Goal: Task Accomplishment & Management: Manage account settings

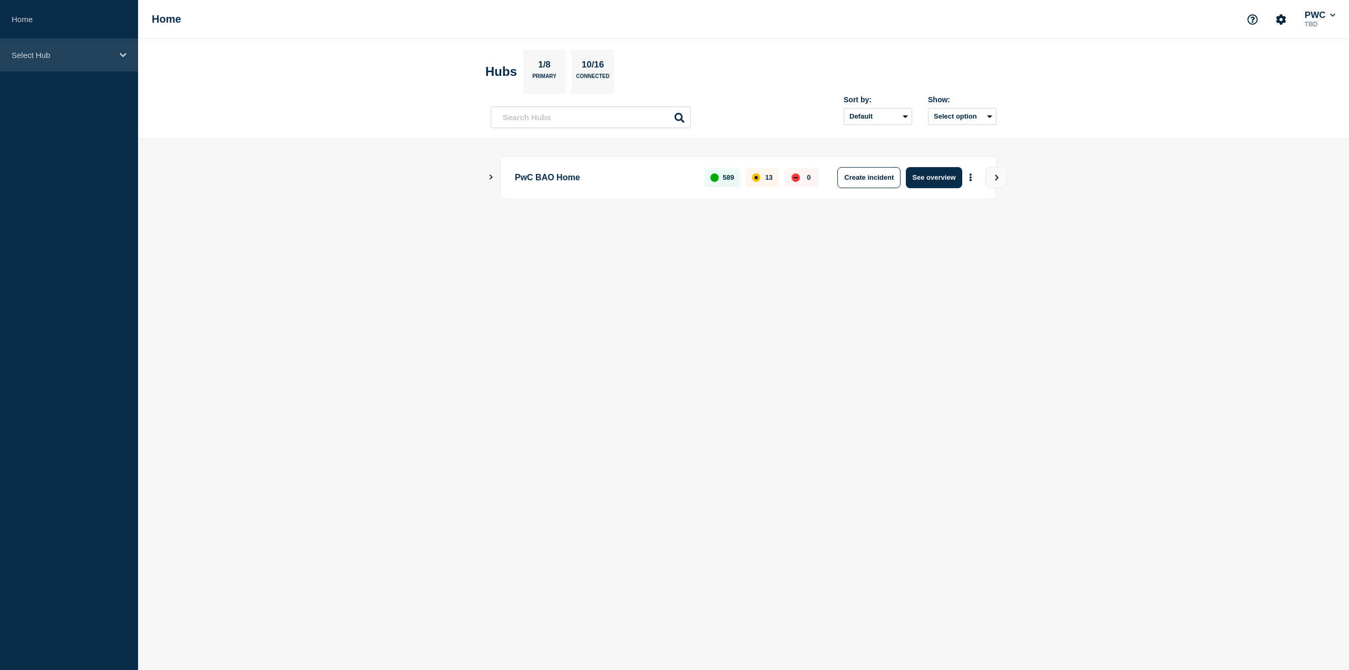
click at [122, 59] on div "Select Hub" at bounding box center [69, 55] width 138 height 32
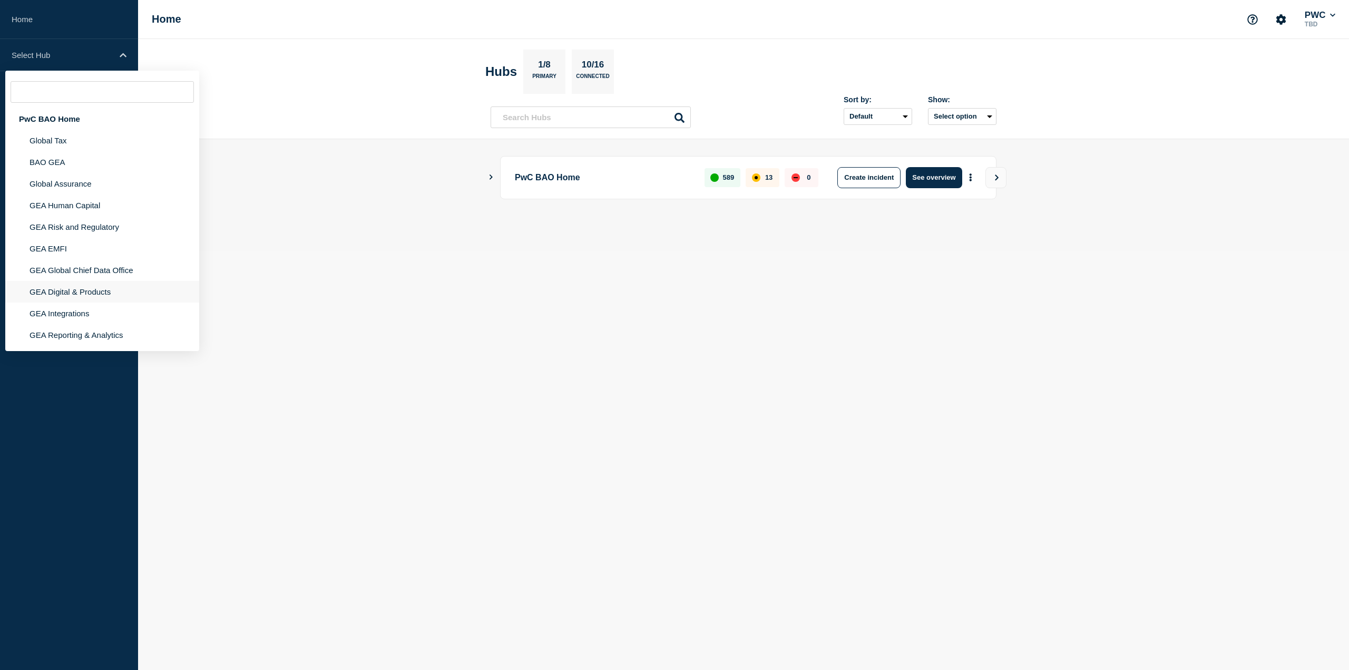
click at [98, 290] on li "GEA Digital & Products" at bounding box center [102, 292] width 194 height 22
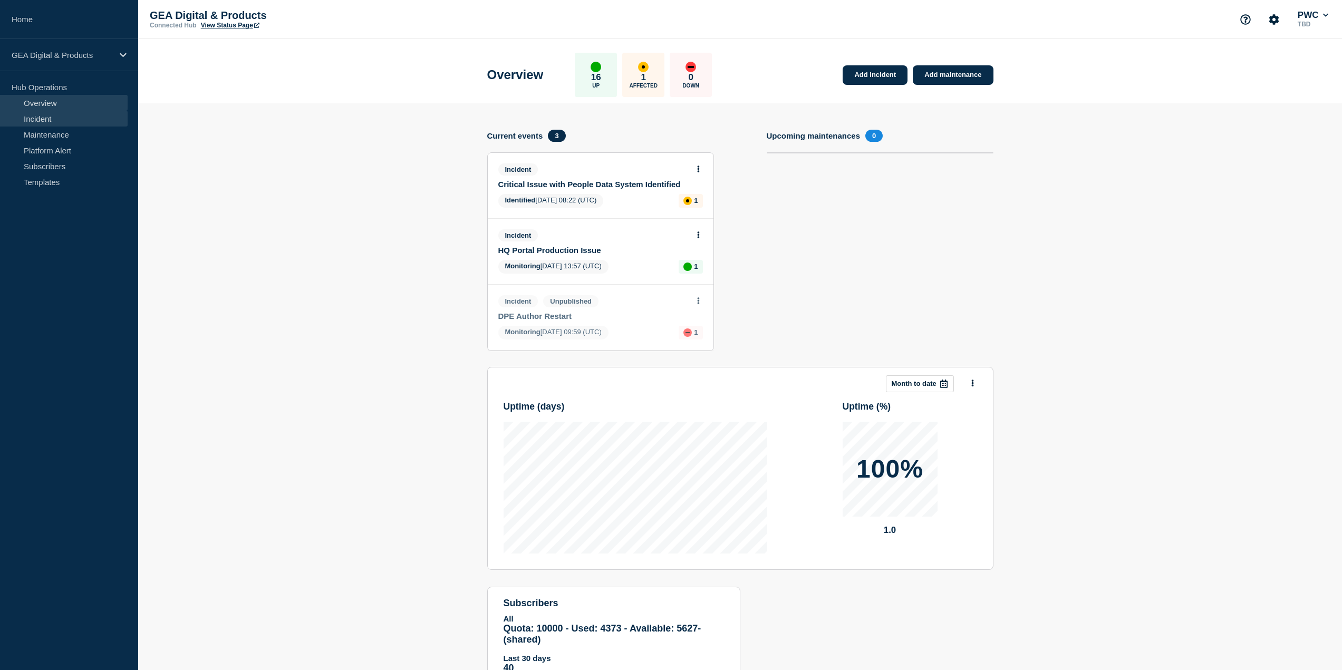
click at [47, 120] on link "Incident" at bounding box center [64, 119] width 128 height 16
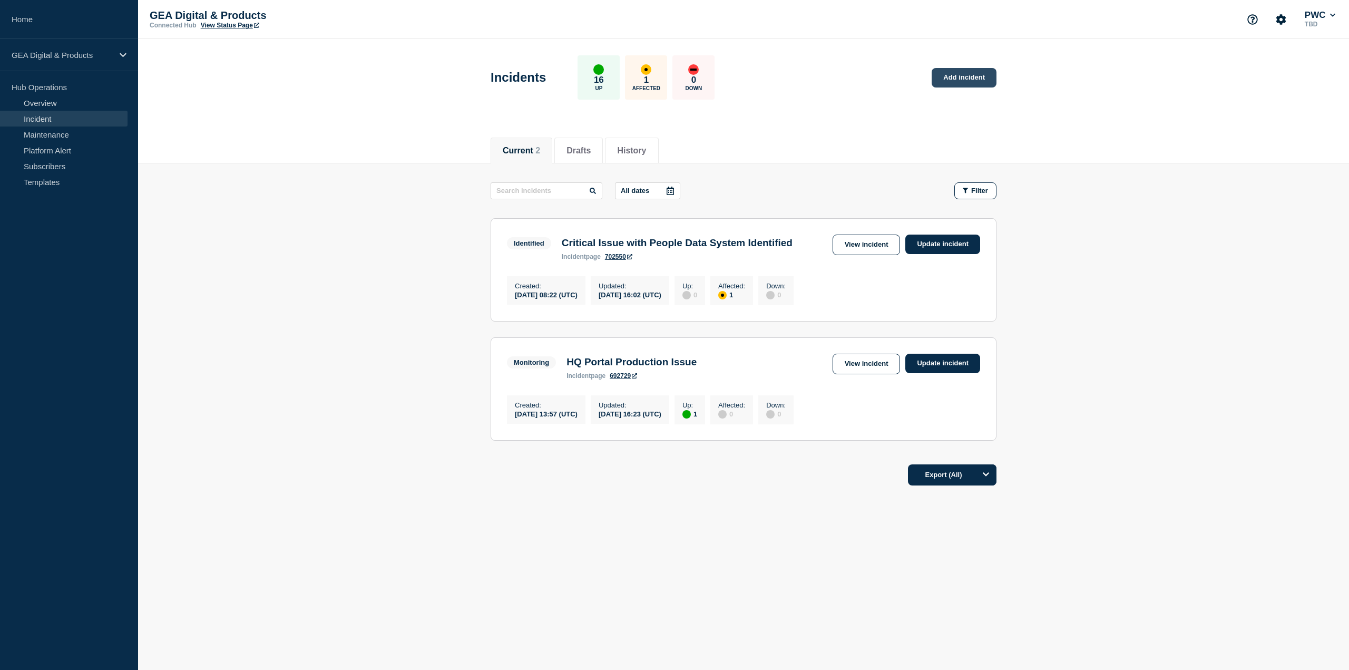
click at [951, 80] on link "Add incident" at bounding box center [964, 78] width 65 height 20
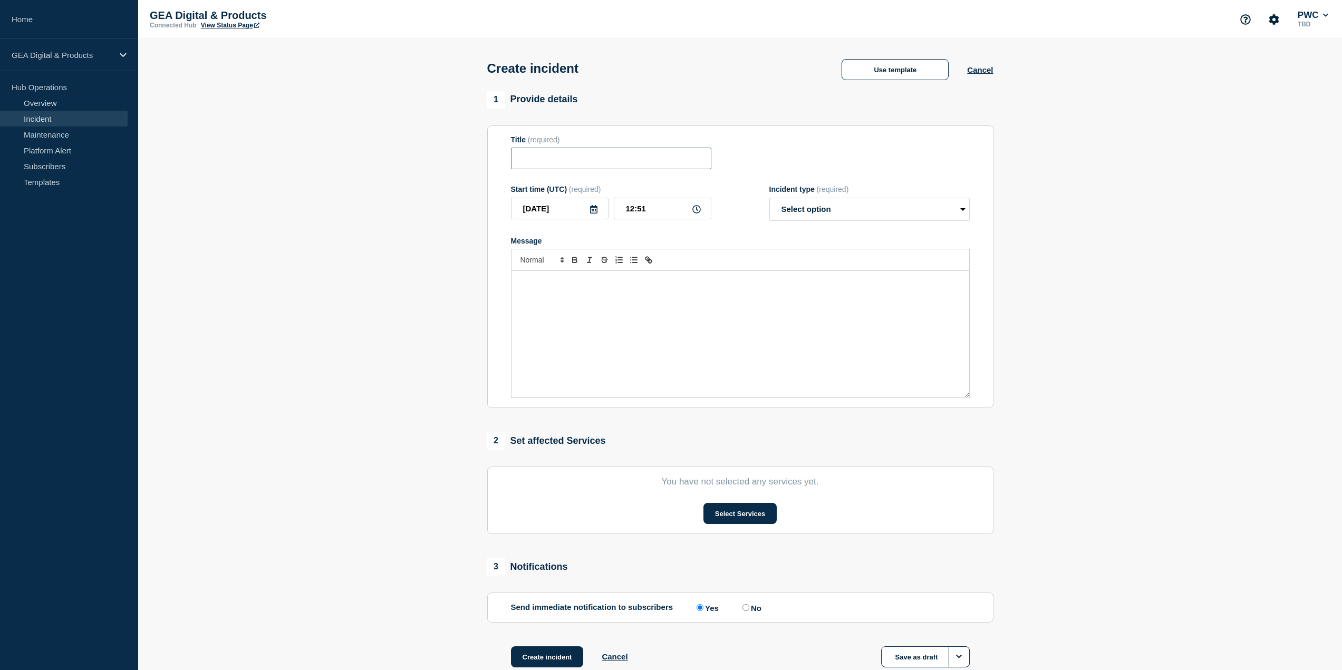
click at [533, 164] on input "Title" at bounding box center [611, 159] width 200 height 22
click at [660, 158] on input "Viewpoint Production Author" at bounding box center [611, 159] width 200 height 22
type input "Viewpoint Production Author Server"
click at [694, 211] on icon at bounding box center [696, 209] width 8 height 8
click at [666, 210] on input "12:51" at bounding box center [663, 209] width 98 height 22
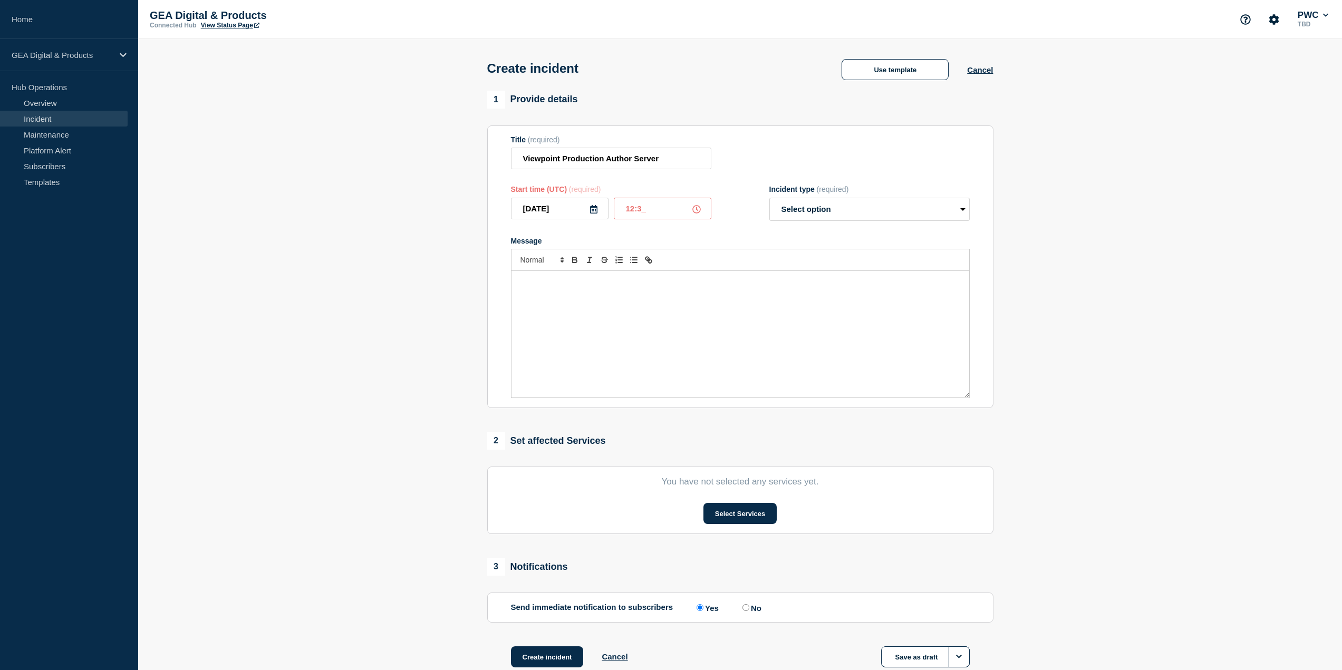
type input "12:30"
click at [850, 206] on select "Select option Investigating Identified Monitoring" at bounding box center [869, 209] width 200 height 23
select select "investigating"
click at [769, 200] on select "Select option Investigating Identified Monitoring" at bounding box center [869, 209] width 200 height 23
click at [580, 285] on p "Message" at bounding box center [740, 281] width 442 height 9
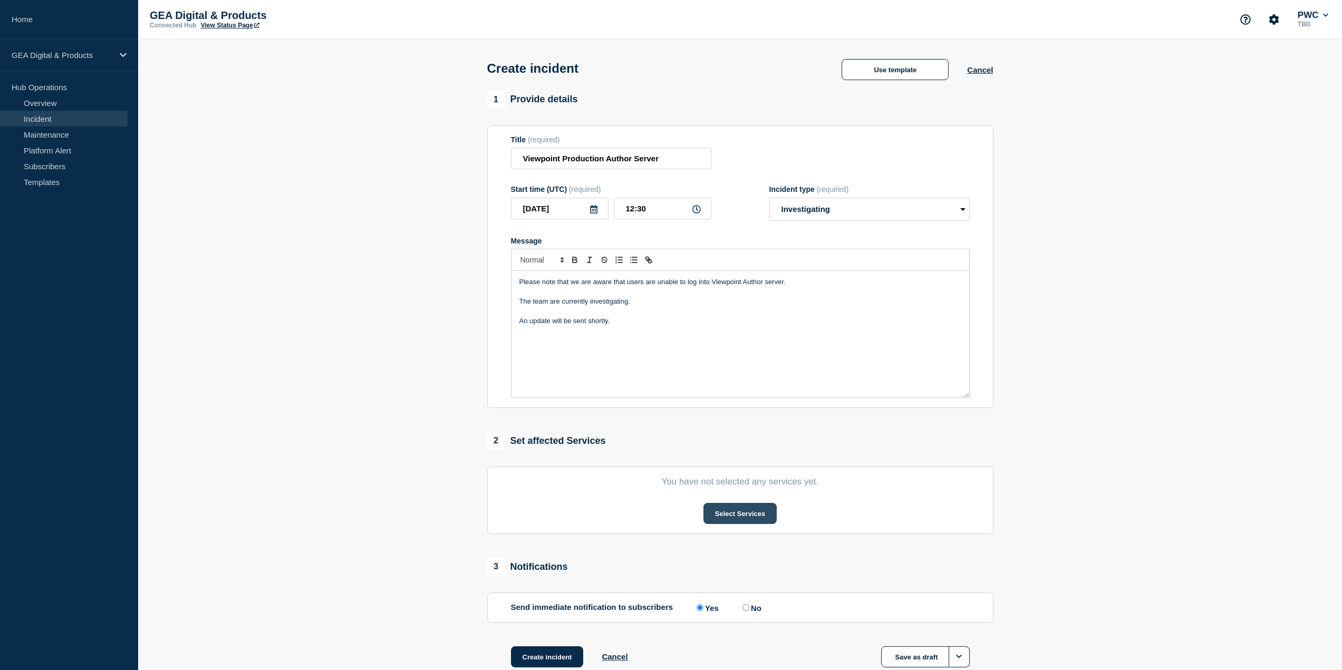
click at [731, 513] on button "Select Services" at bounding box center [739, 513] width 73 height 21
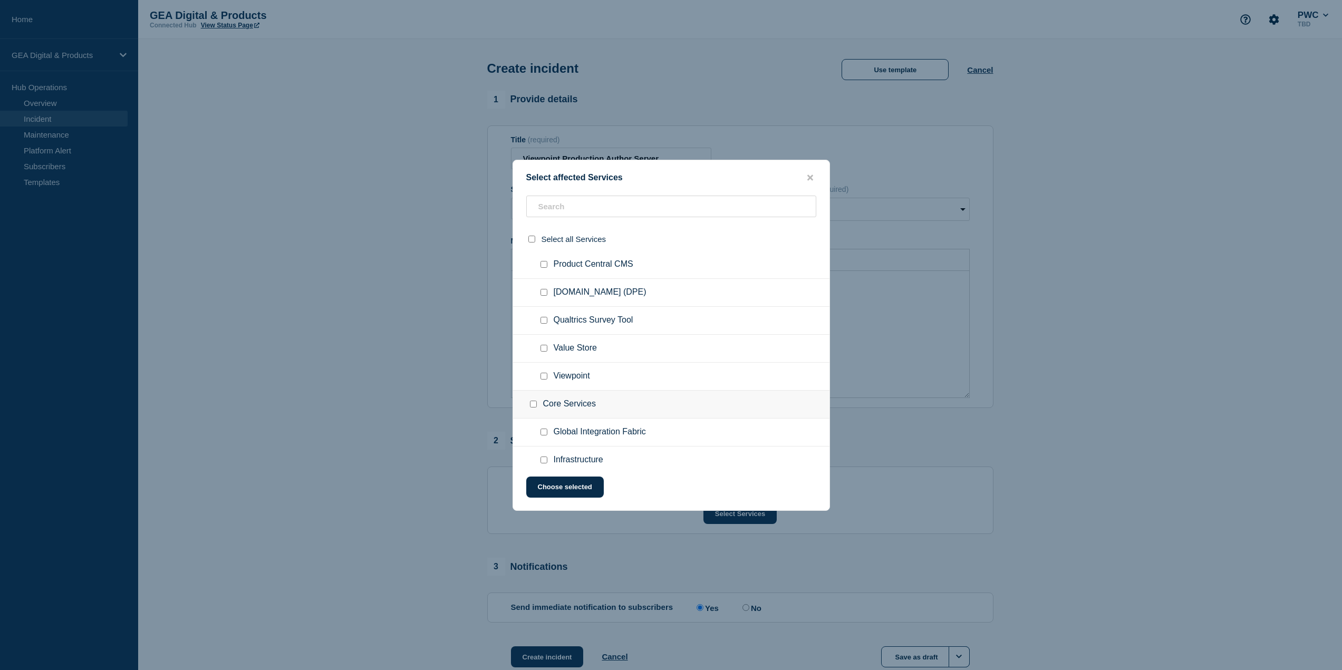
scroll to position [316, 0]
click at [572, 315] on span "Viewpoint" at bounding box center [571, 313] width 36 height 11
click at [545, 316] on input "Viewpoint checkbox" at bounding box center [543, 313] width 7 height 7
checkbox input "true"
click at [574, 482] on button "Choose selected" at bounding box center [564, 487] width 77 height 21
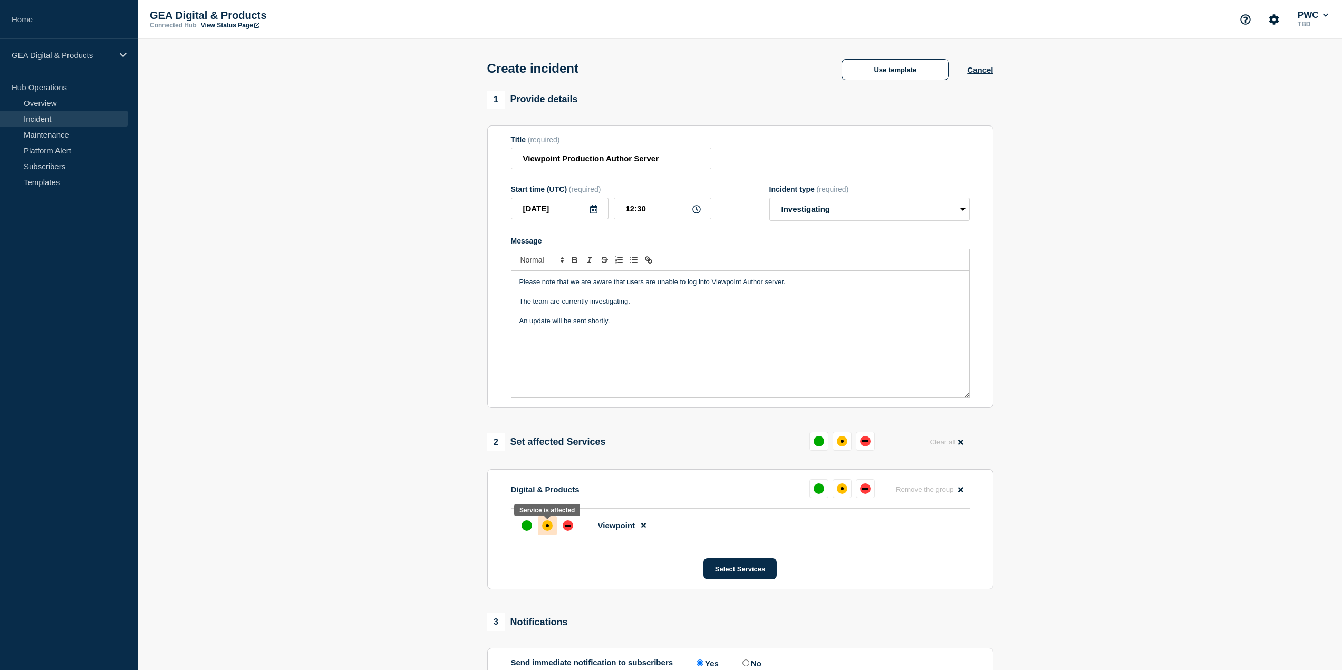
click at [549, 531] on div "affected" at bounding box center [547, 525] width 11 height 11
click at [788, 284] on p "Please note that we are aware that users are unable to log into Viewpoint Autho…" at bounding box center [740, 281] width 442 height 9
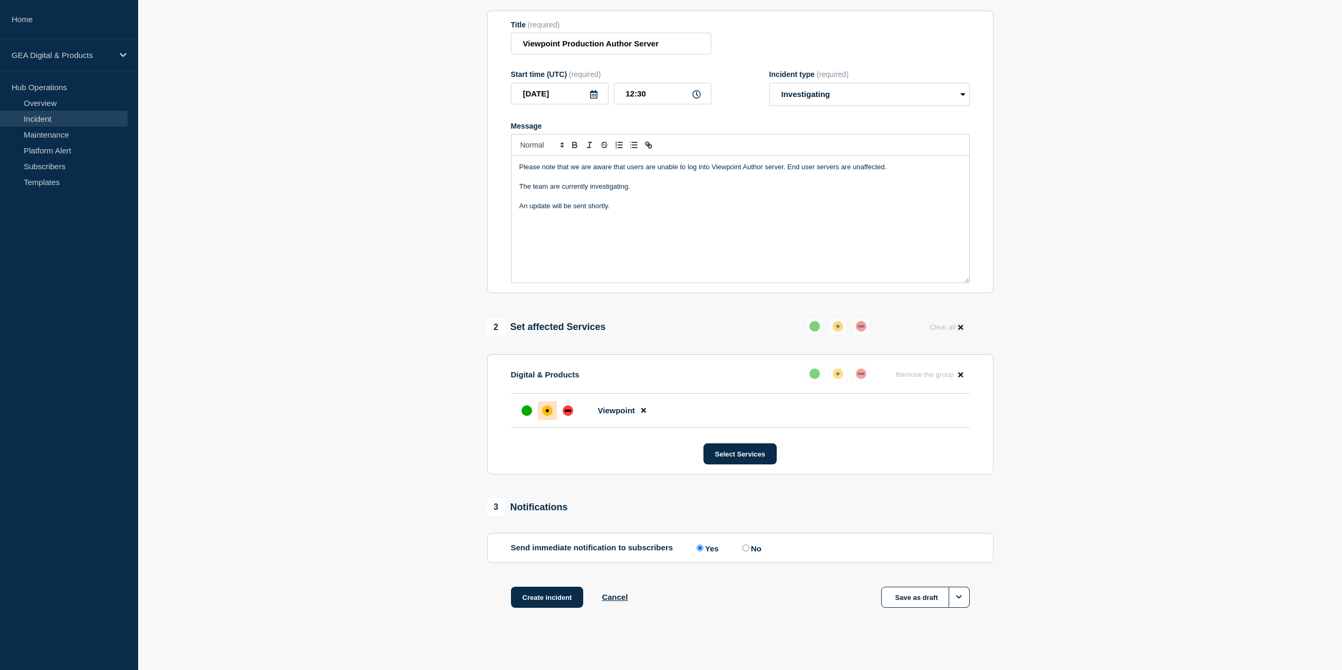
scroll to position [124, 0]
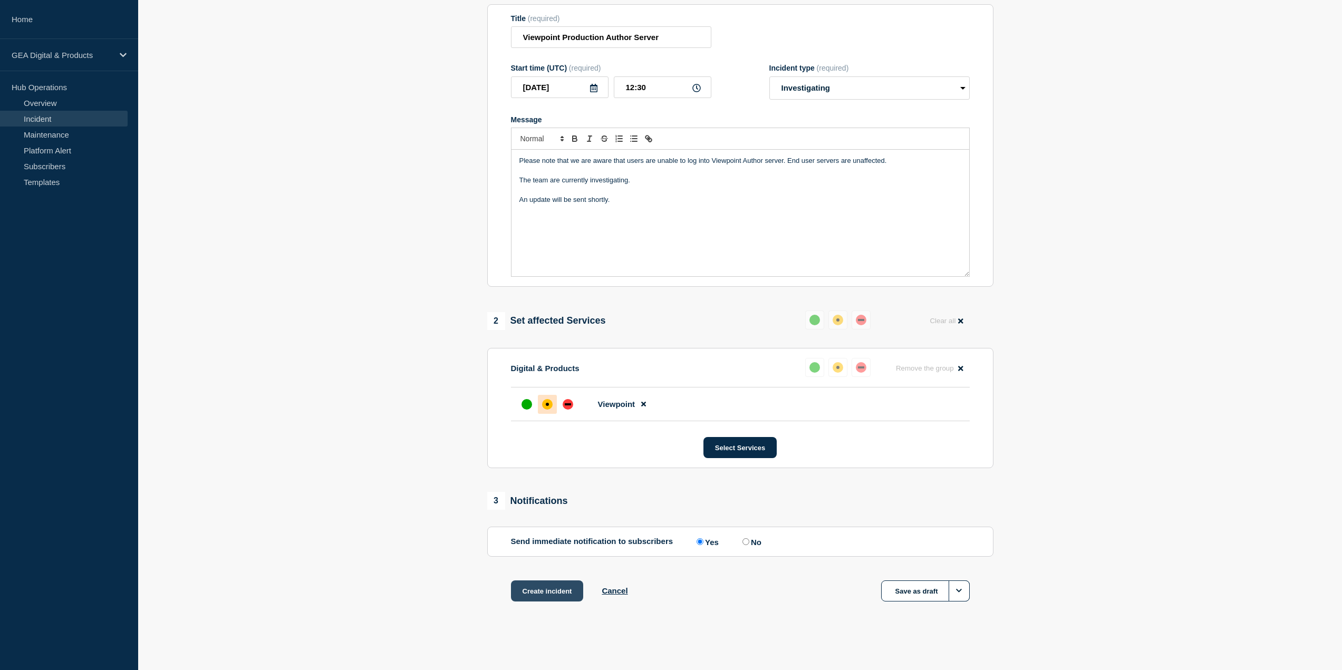
click at [558, 590] on button "Create incident" at bounding box center [547, 590] width 73 height 21
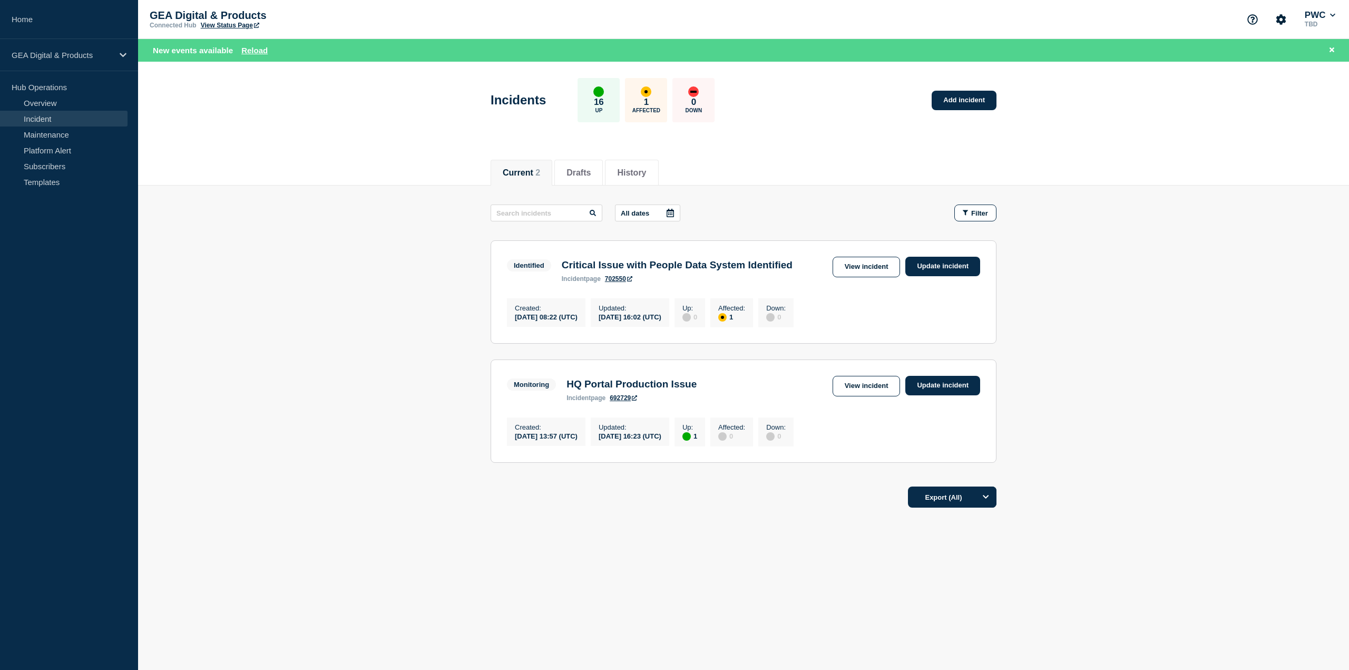
click at [37, 118] on link "Incident" at bounding box center [64, 119] width 128 height 16
click at [36, 100] on link "Overview" at bounding box center [64, 103] width 128 height 16
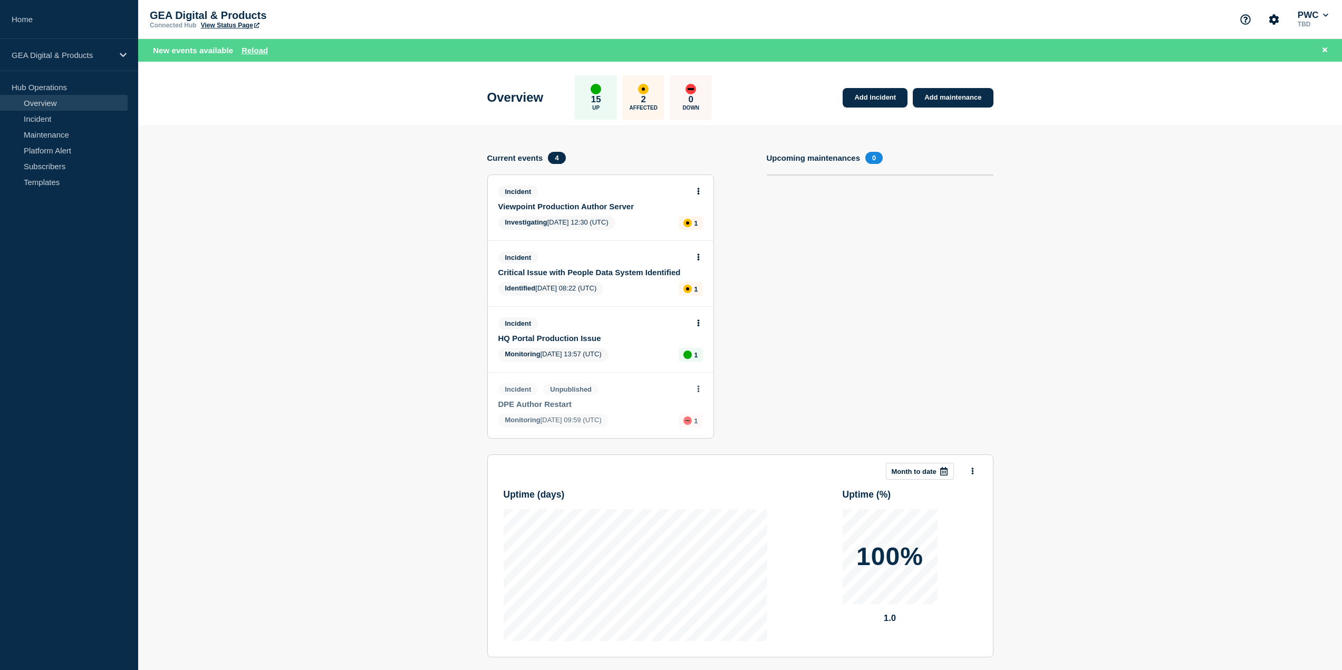
click at [577, 207] on link "Viewpoint Production Author Server" at bounding box center [593, 206] width 190 height 9
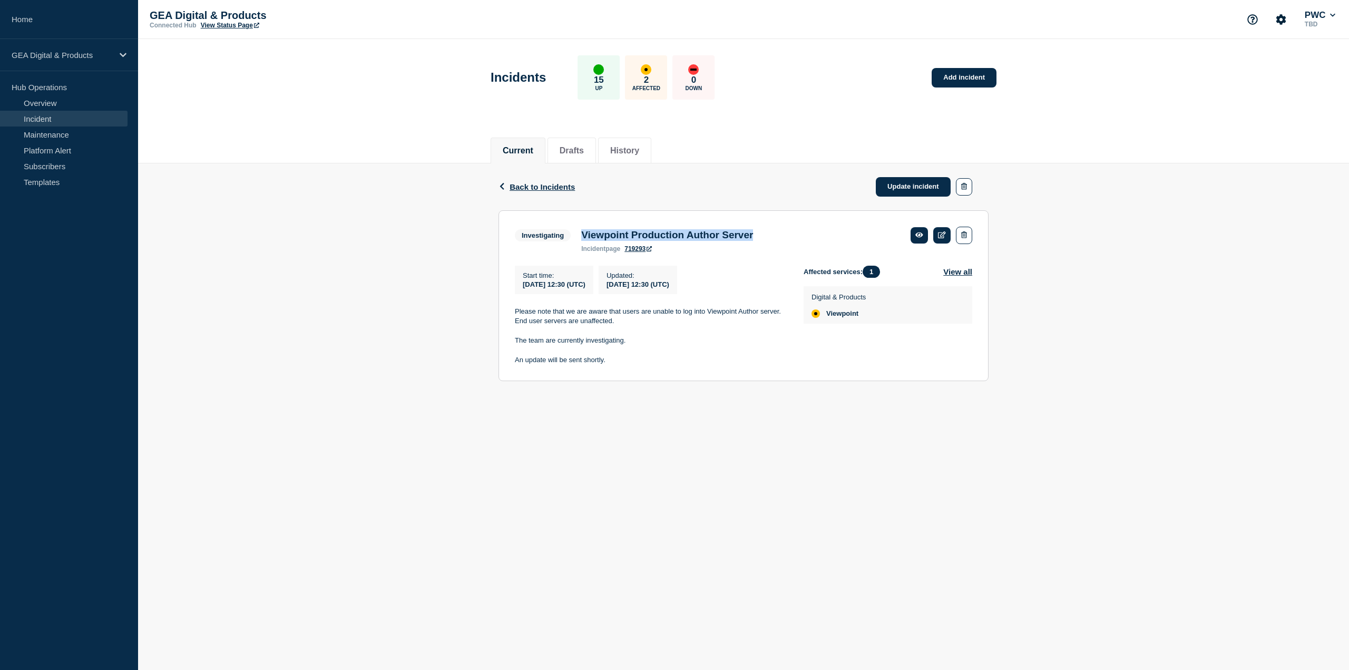
drag, startPoint x: 784, startPoint y: 237, endPoint x: 584, endPoint y: 237, distance: 199.8
click at [584, 237] on div "Viewpoint Production Author Server incident page 719293" at bounding box center [667, 240] width 182 height 23
copy h3 "Viewpoint Production Author Server"
drag, startPoint x: 615, startPoint y: 326, endPoint x: 547, endPoint y: 323, distance: 68.1
click at [547, 323] on p "Please note that we are aware that users are unable to log into Viewpoint Autho…" at bounding box center [651, 317] width 272 height 20
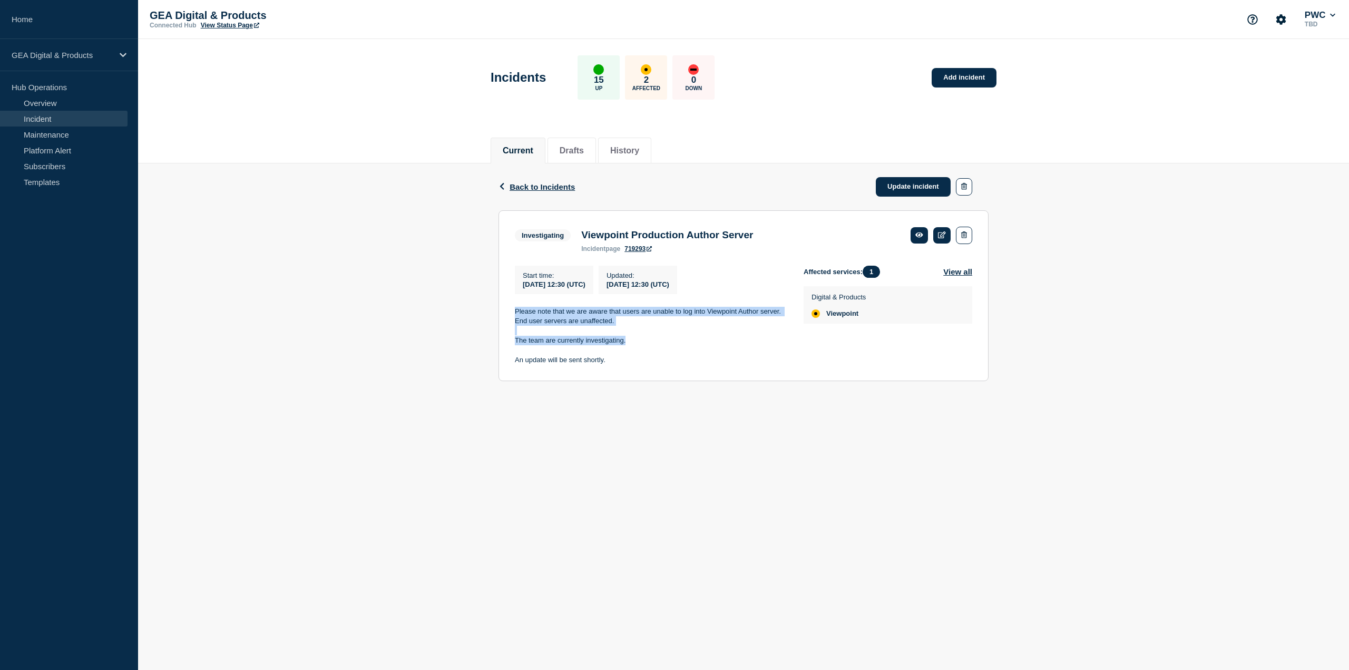
drag, startPoint x: 627, startPoint y: 344, endPoint x: 517, endPoint y: 319, distance: 113.4
click at [517, 319] on div "Please note that we are aware that users are unable to log into Viewpoint Autho…" at bounding box center [651, 336] width 272 height 59
copy div "Please note that we are aware that users are unable to log into Viewpoint Autho…"
click at [904, 187] on link "Update incident" at bounding box center [913, 187] width 75 height 20
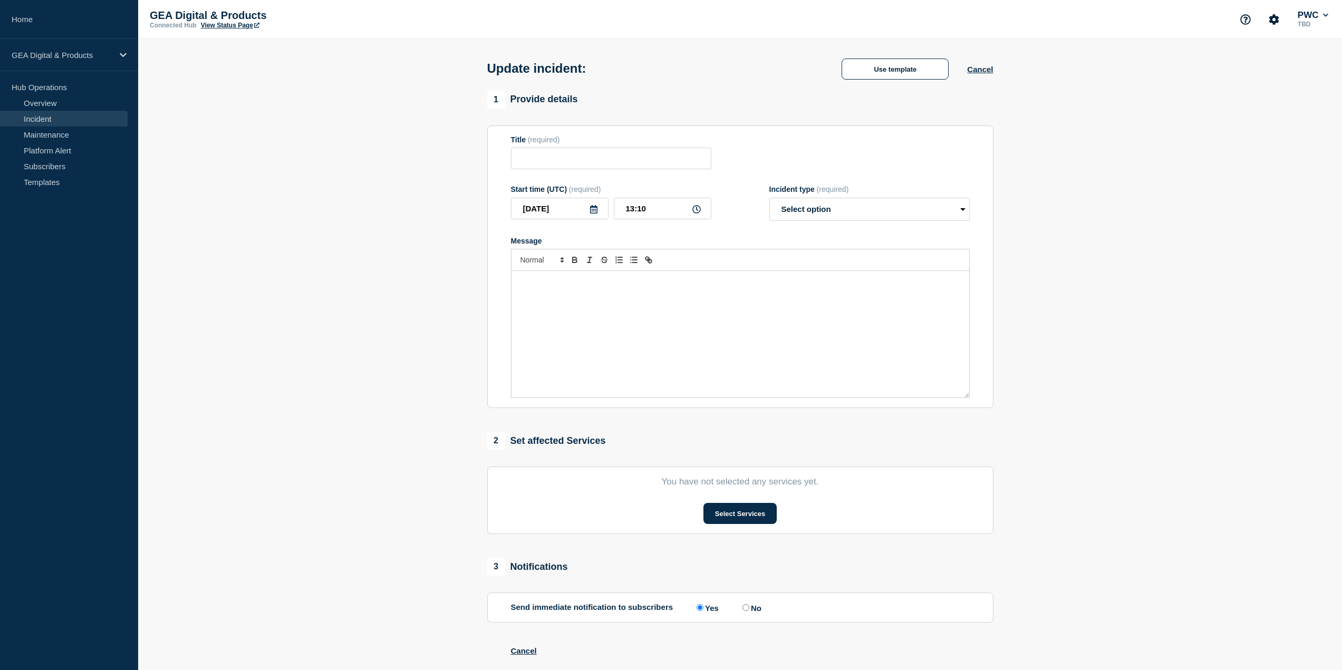
type input "Viewpoint Production Author Server"
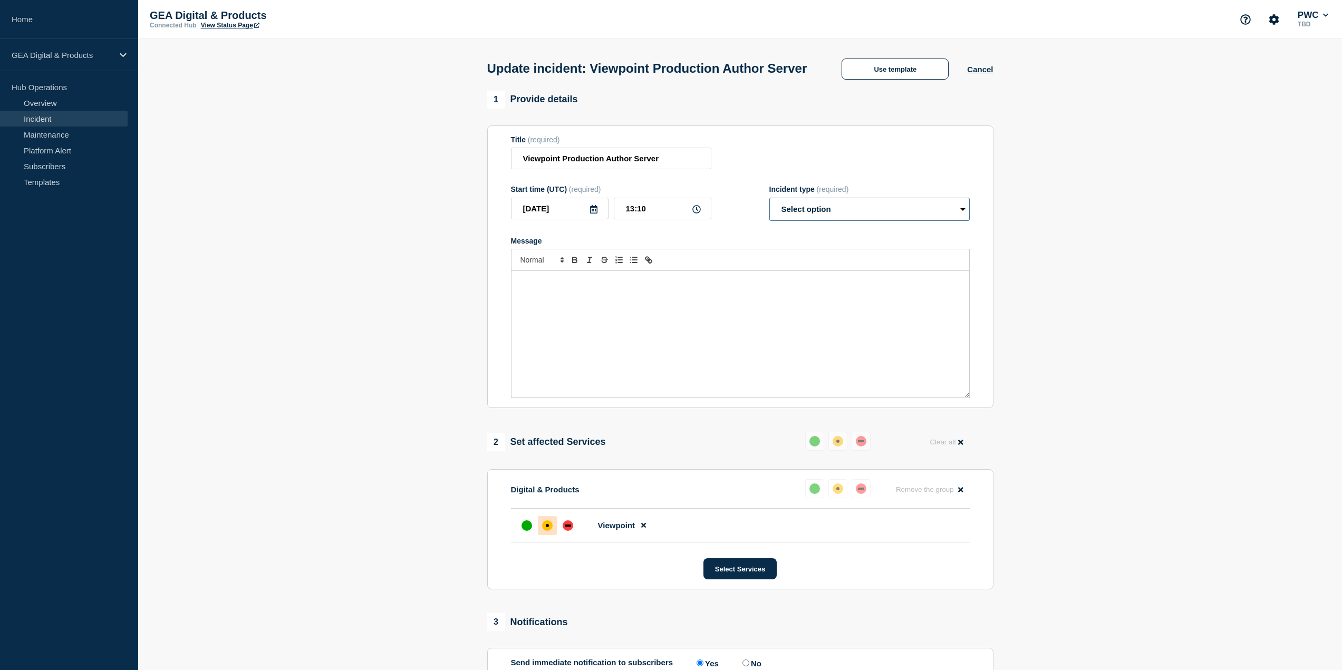
click at [783, 221] on select "Select option Investigating Identified Monitoring Resolved" at bounding box center [869, 209] width 200 height 23
select select "monitoring"
click at [769, 217] on select "Select option Investigating Identified Monitoring Resolved" at bounding box center [869, 209] width 200 height 23
click at [604, 287] on p "Message" at bounding box center [740, 281] width 442 height 9
drag, startPoint x: 558, startPoint y: 303, endPoint x: 510, endPoint y: 303, distance: 48.0
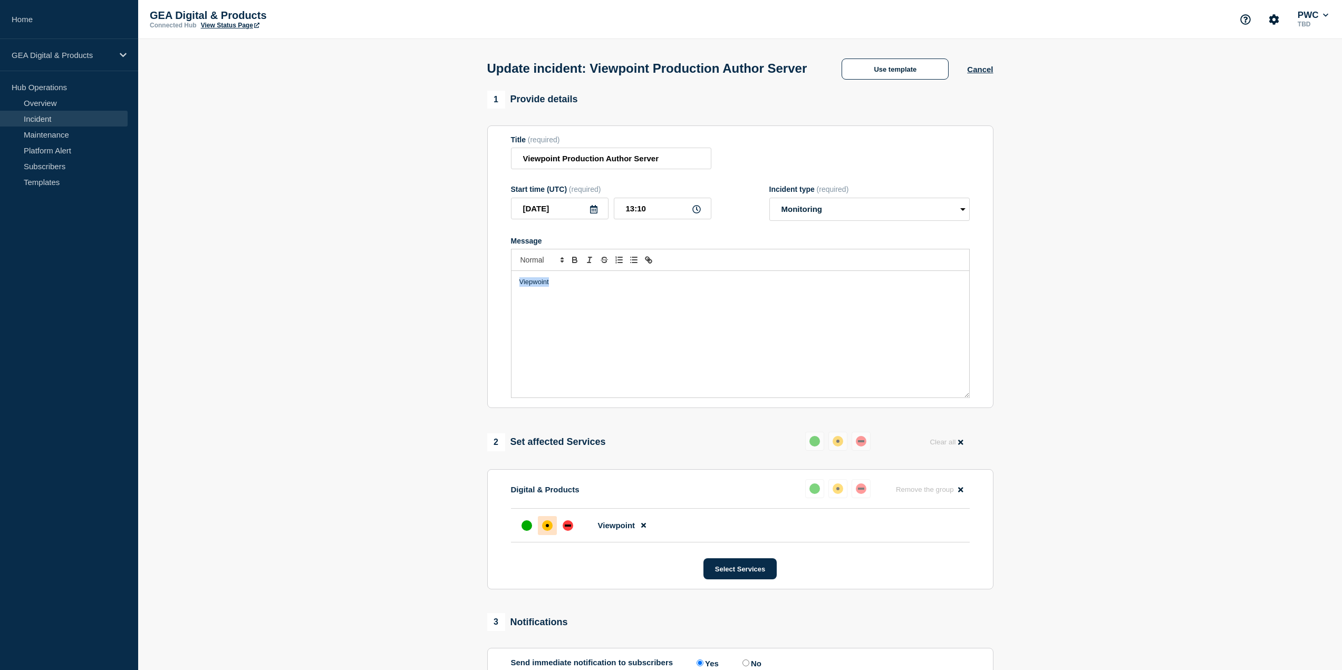
click at [510, 303] on section "Title (required) Viewpoint Production Author Server Start time (UTC) (required)…" at bounding box center [740, 266] width 506 height 283
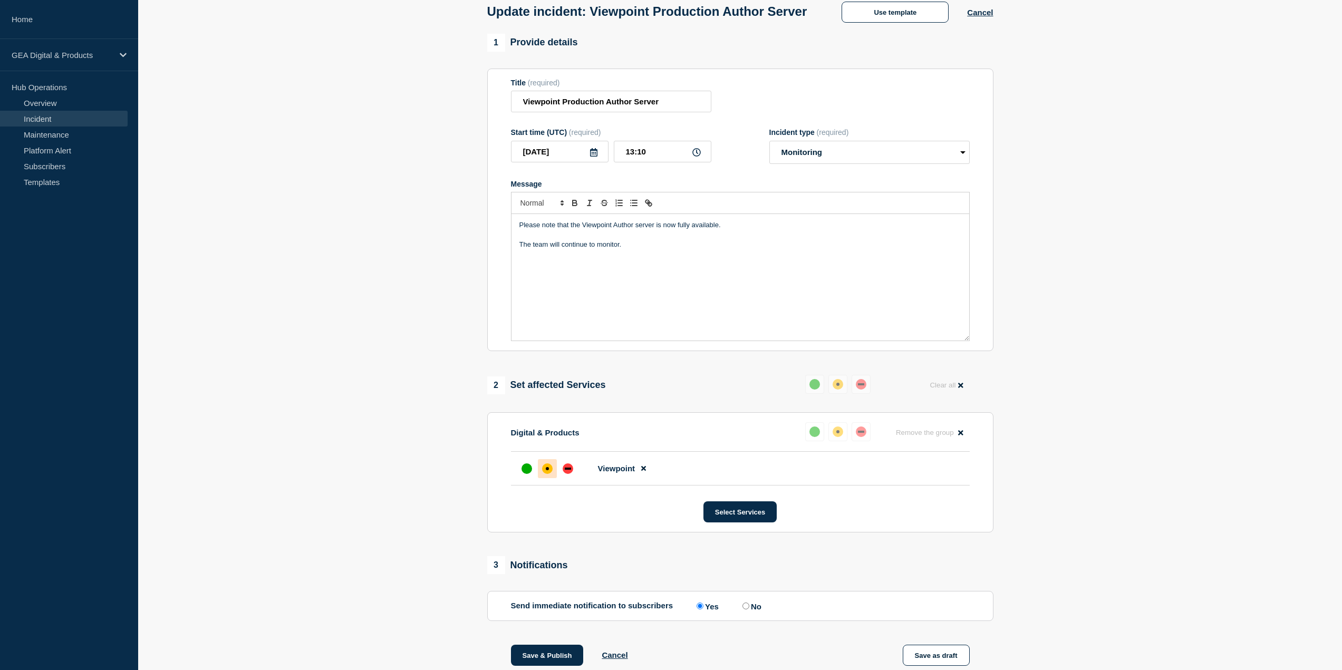
scroll to position [105, 0]
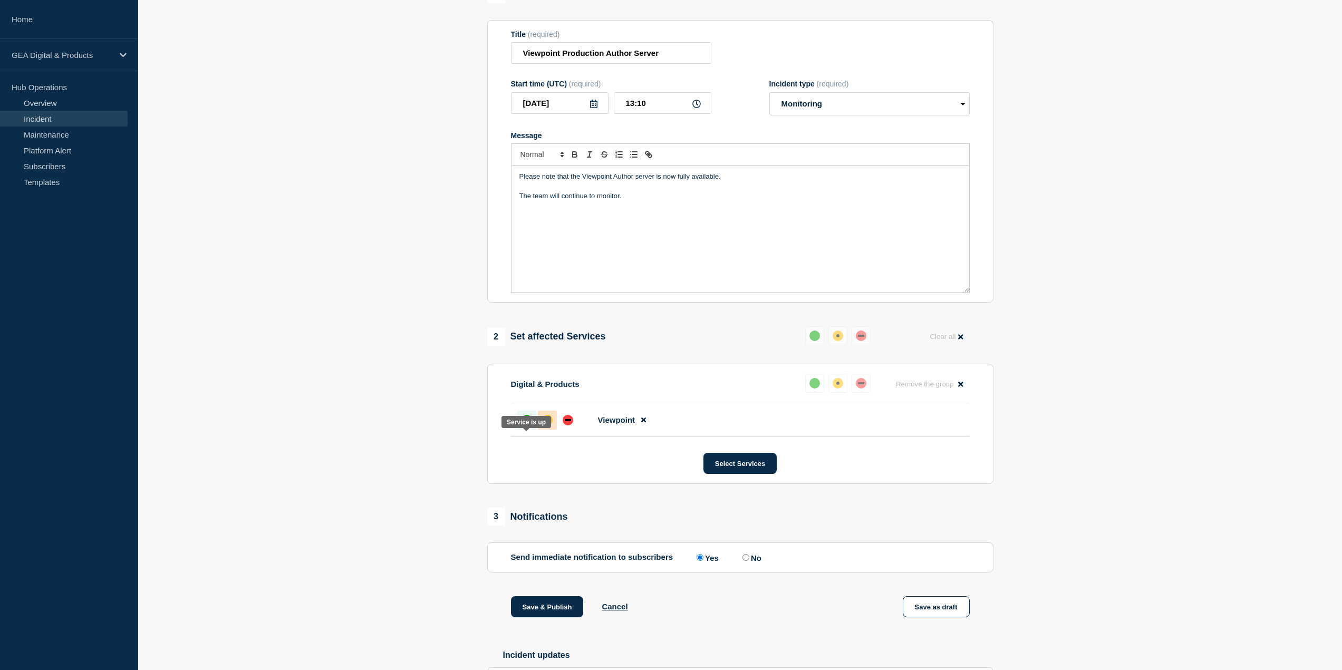
click at [526, 425] on div "up" at bounding box center [526, 420] width 11 height 11
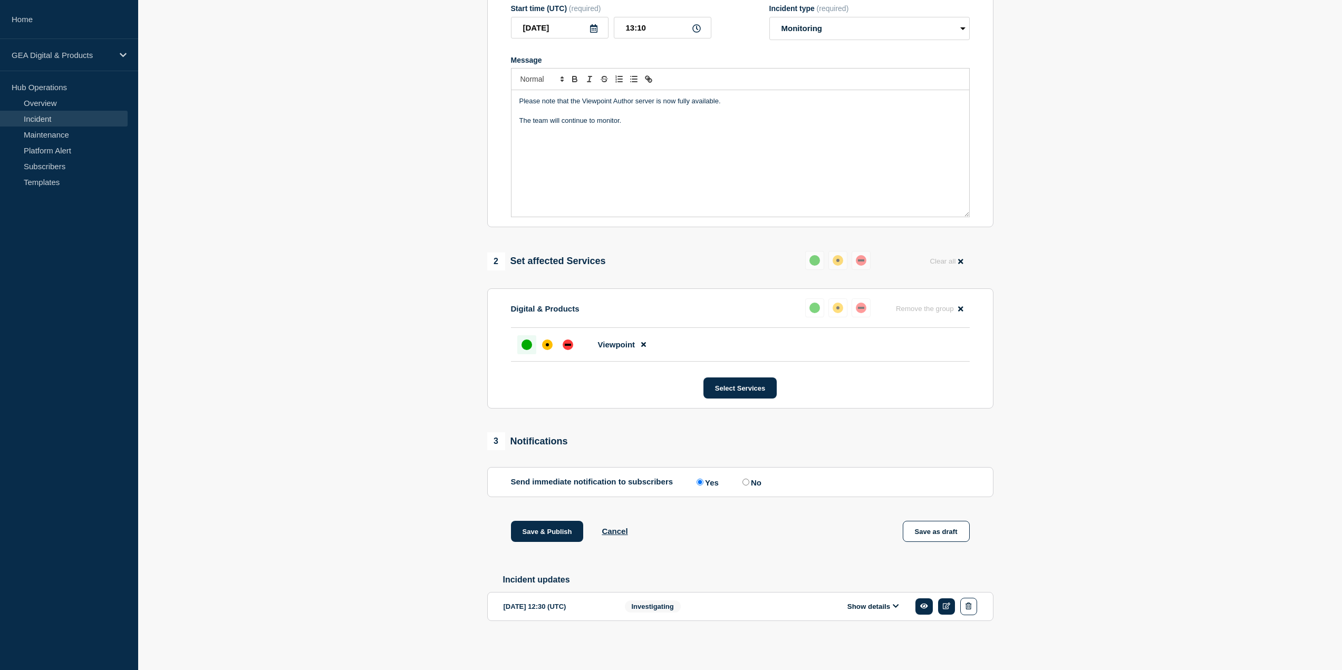
scroll to position [203, 0]
click at [543, 524] on button "Save & Publish" at bounding box center [547, 531] width 73 height 21
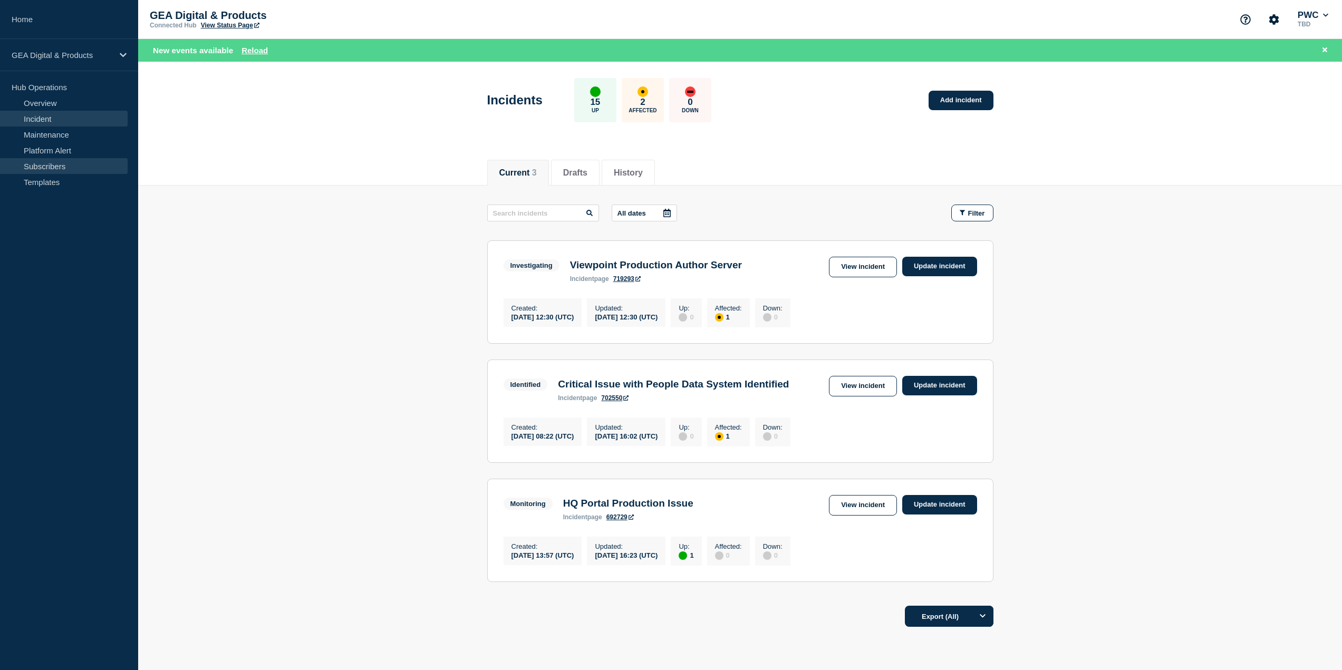
click at [55, 171] on link "Subscribers" at bounding box center [64, 166] width 128 height 16
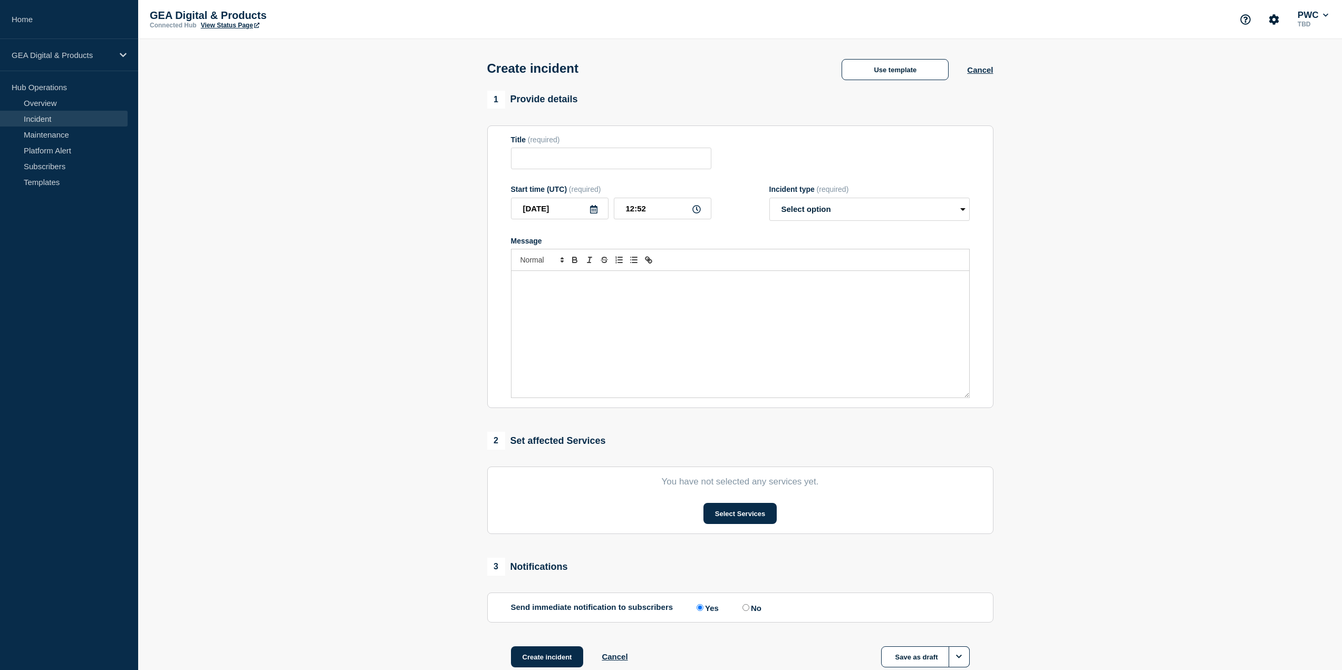
click at [67, 121] on link "Incident" at bounding box center [64, 119] width 128 height 16
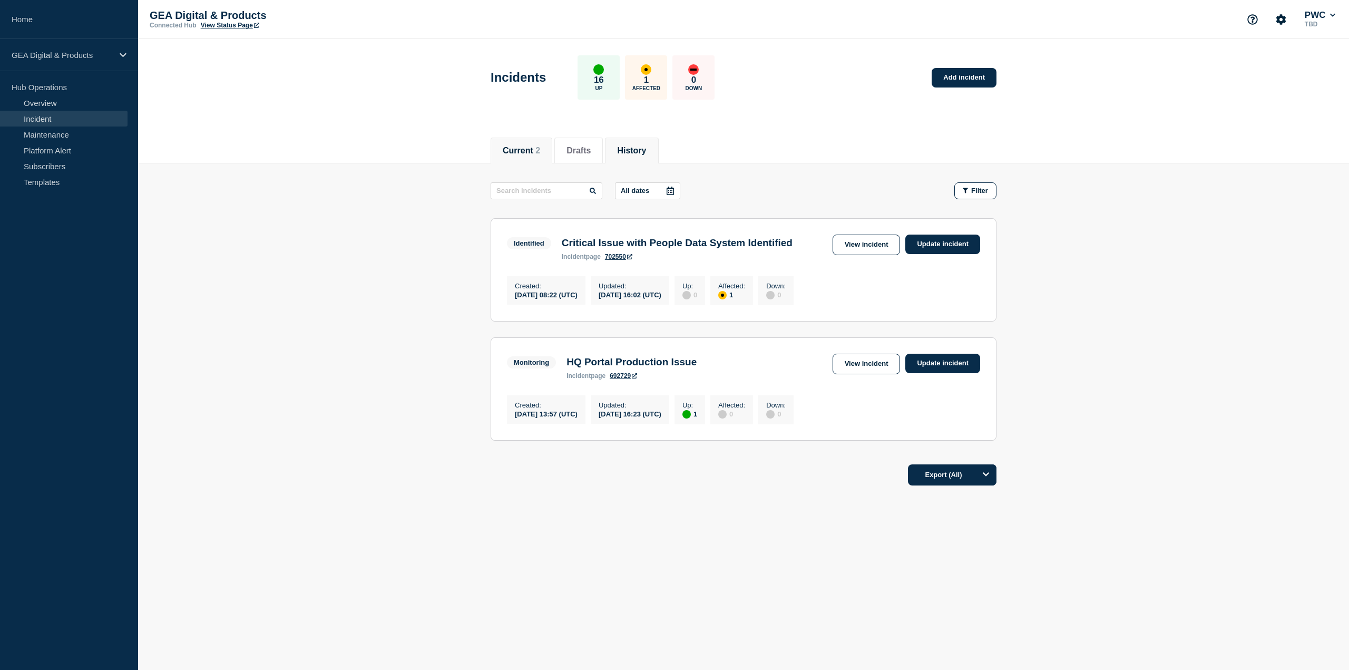
click at [639, 151] on button "History" at bounding box center [631, 150] width 29 height 9
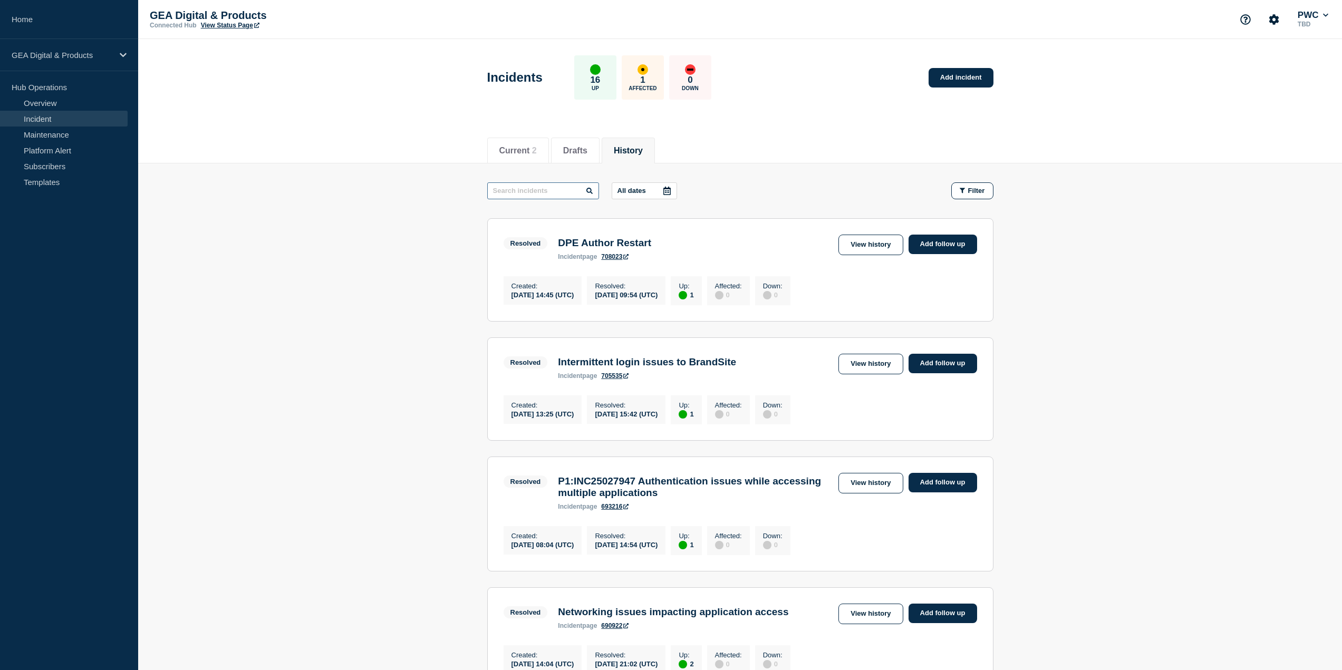
click at [522, 192] on input "text" at bounding box center [543, 190] width 112 height 17
type input "viewpoint"
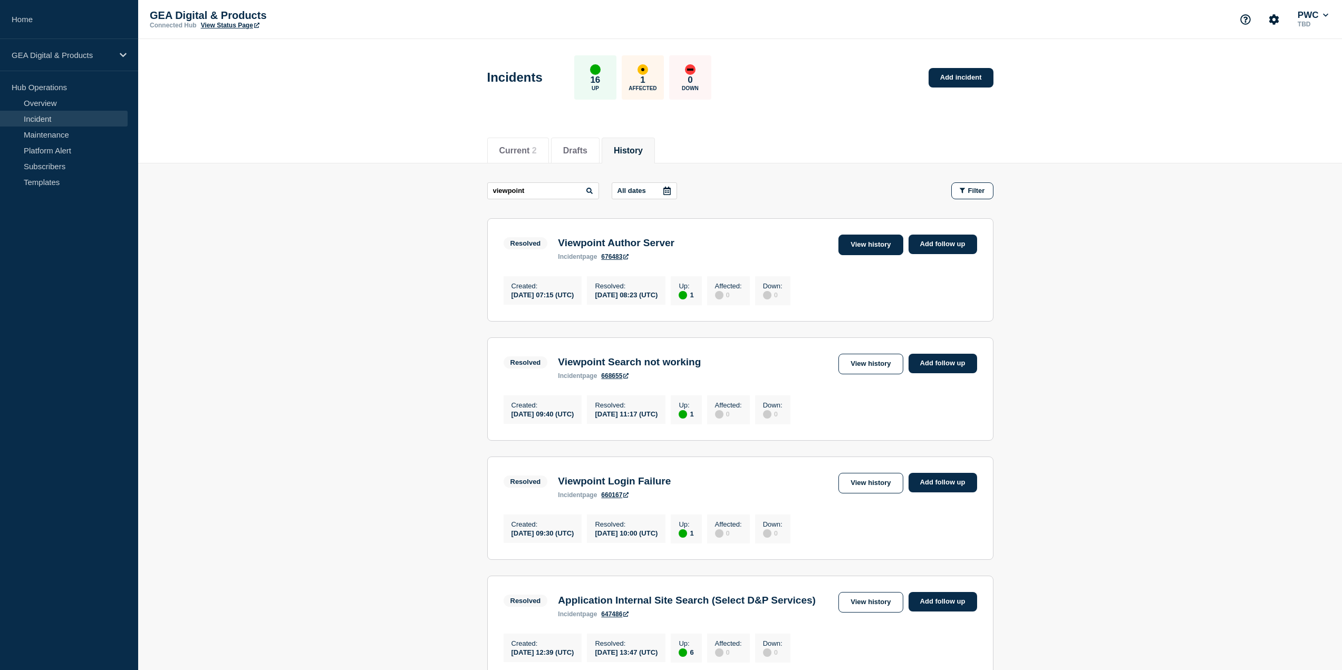
click at [888, 239] on link "View history" at bounding box center [870, 245] width 64 height 21
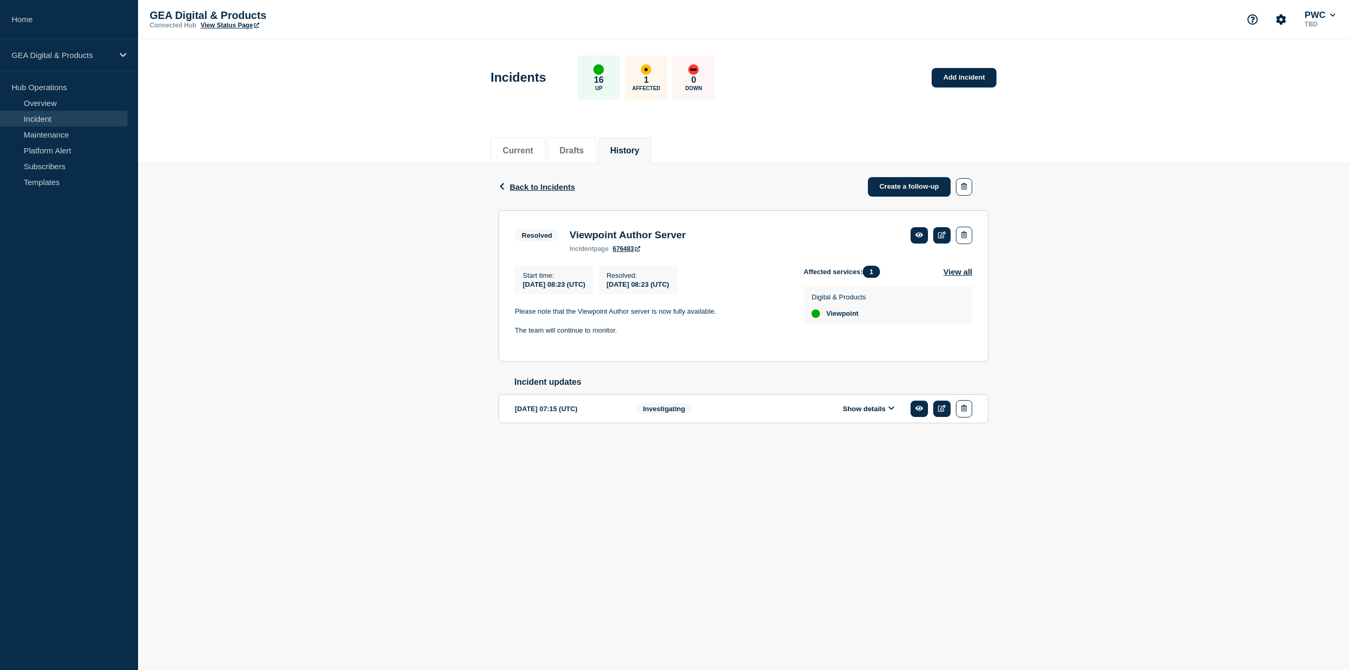
click at [880, 413] on button "Show details" at bounding box center [869, 408] width 58 height 9
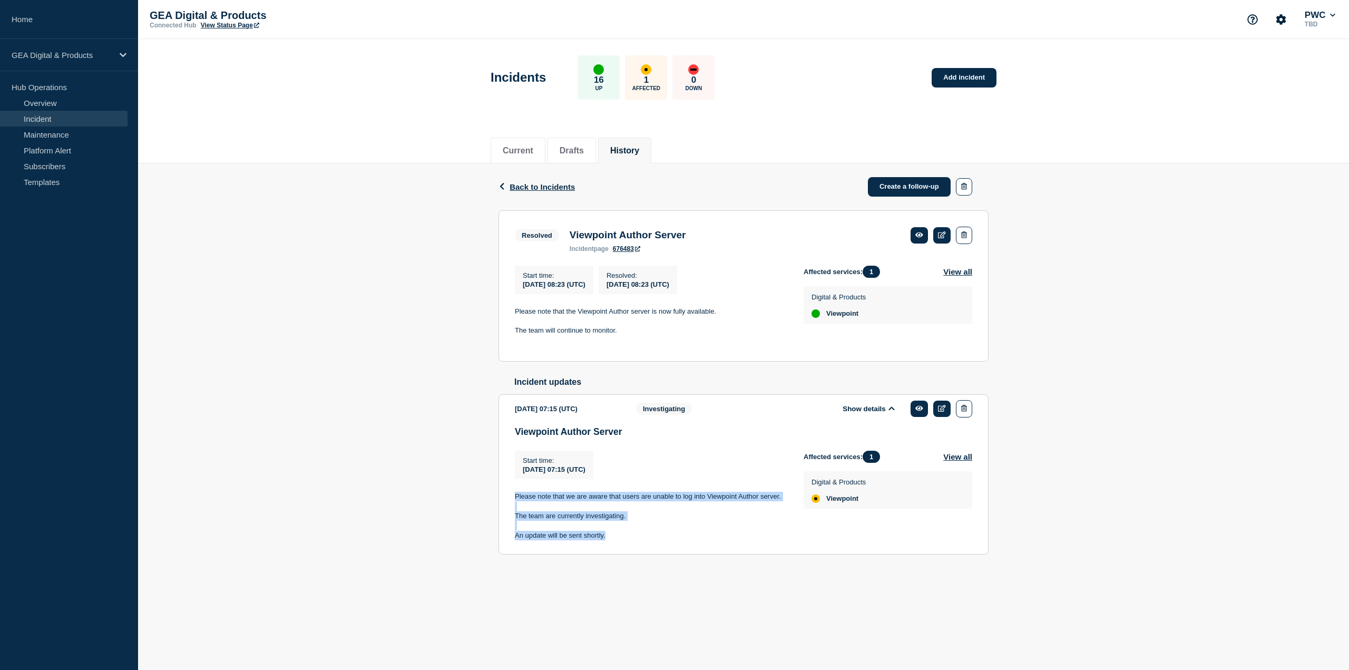
drag, startPoint x: 608, startPoint y: 544, endPoint x: 516, endPoint y: 503, distance: 100.8
click at [516, 503] on div "Please note that we are aware that users are unable to log into Viewpoint Autho…" at bounding box center [651, 516] width 272 height 48
copy div "Please note that we are aware that users are unable to log into Viewpoint Autho…"
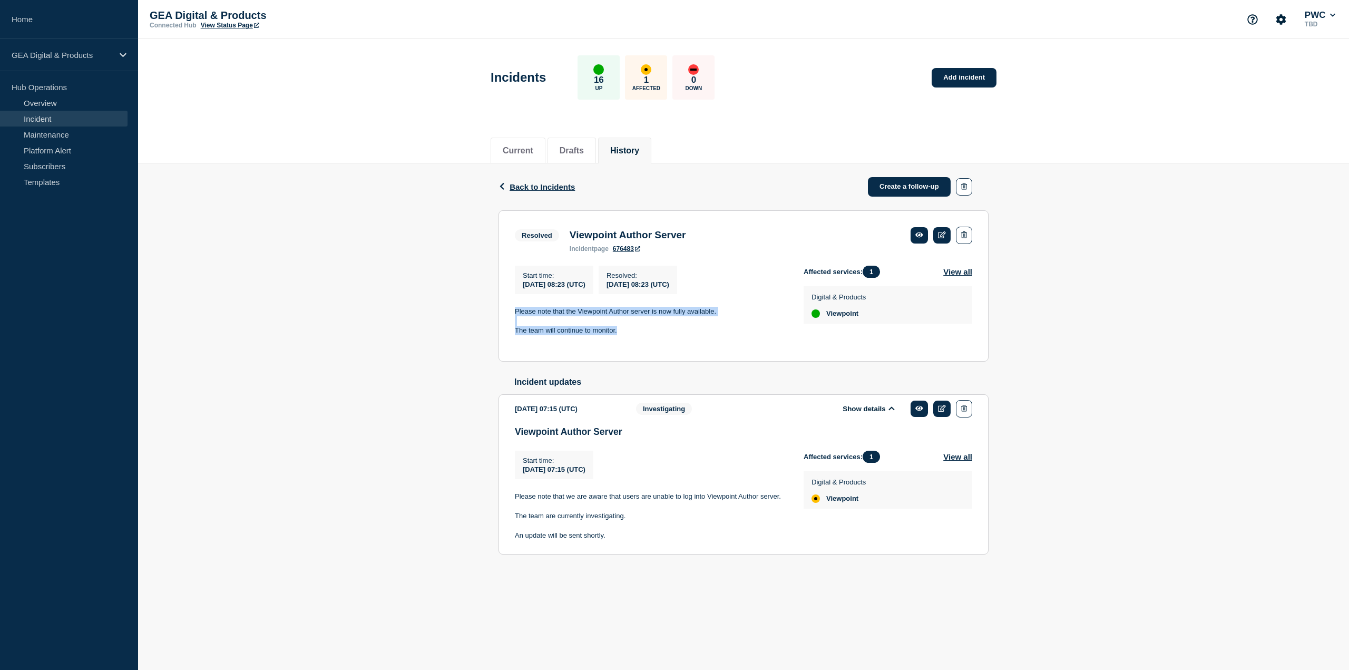
drag, startPoint x: 620, startPoint y: 334, endPoint x: 514, endPoint y: 316, distance: 106.9
click at [514, 316] on section "Resolved Viewpoint Author Server incident page 676483 Start time : [DATE] 08:23…" at bounding box center [744, 286] width 490 height 152
copy div "Please note that the Viewpoint Author server is now fully available. The team w…"
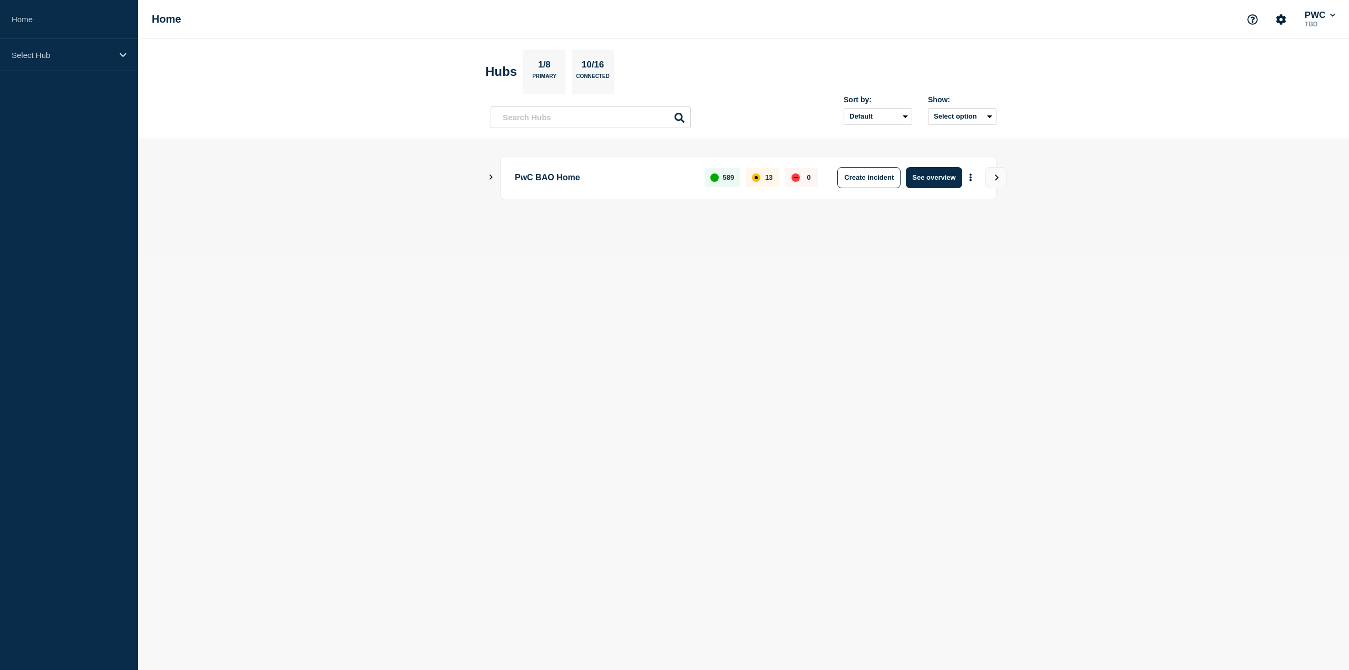
click at [491, 178] on icon "Show Connected Hubs" at bounding box center [491, 176] width 7 height 5
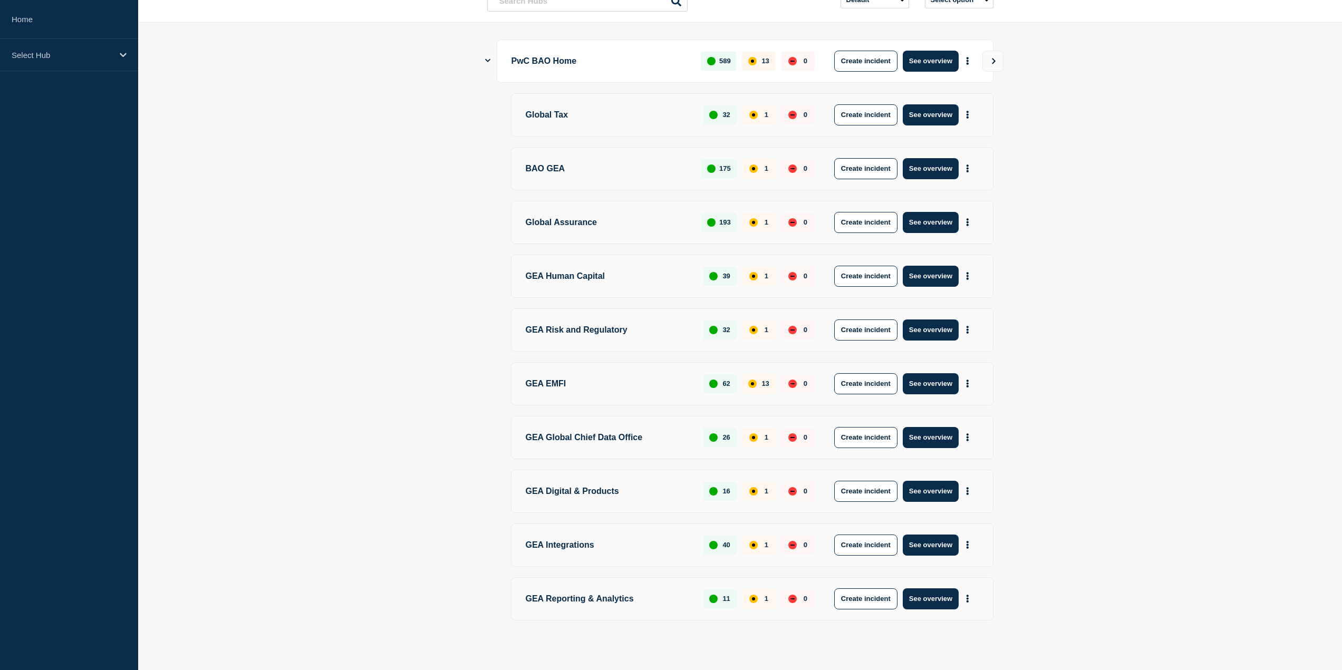
scroll to position [119, 0]
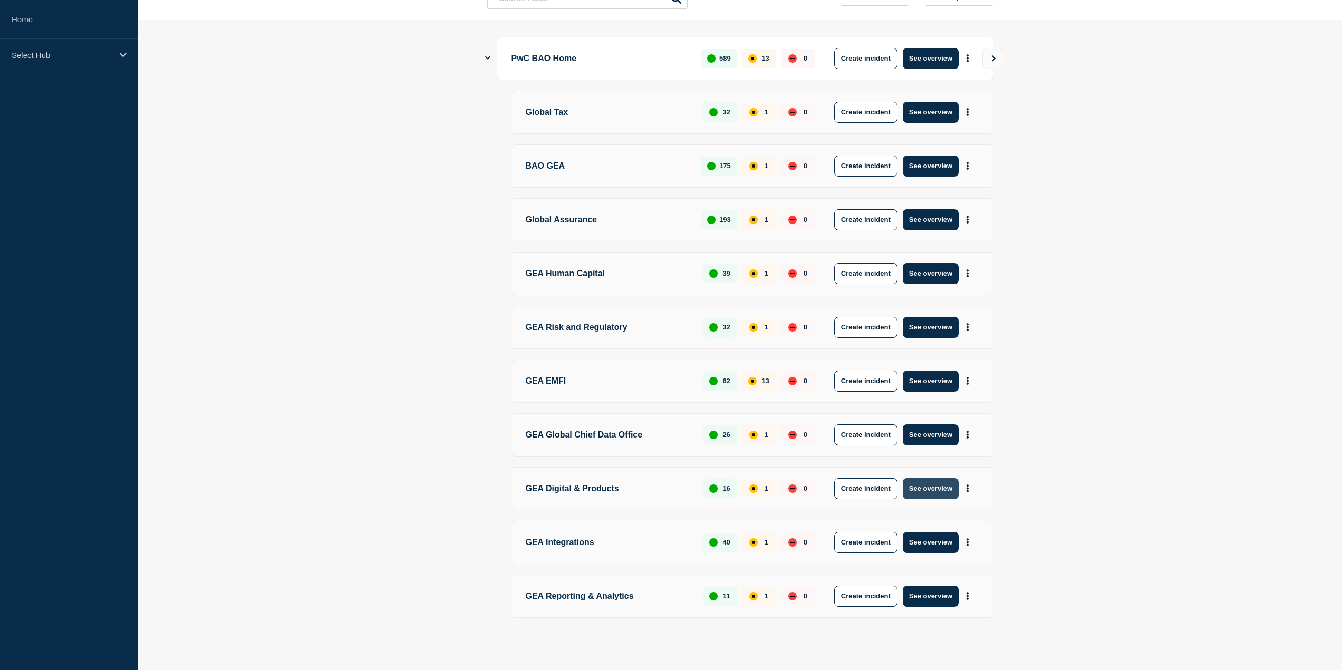
click at [919, 485] on button "See overview" at bounding box center [930, 488] width 56 height 21
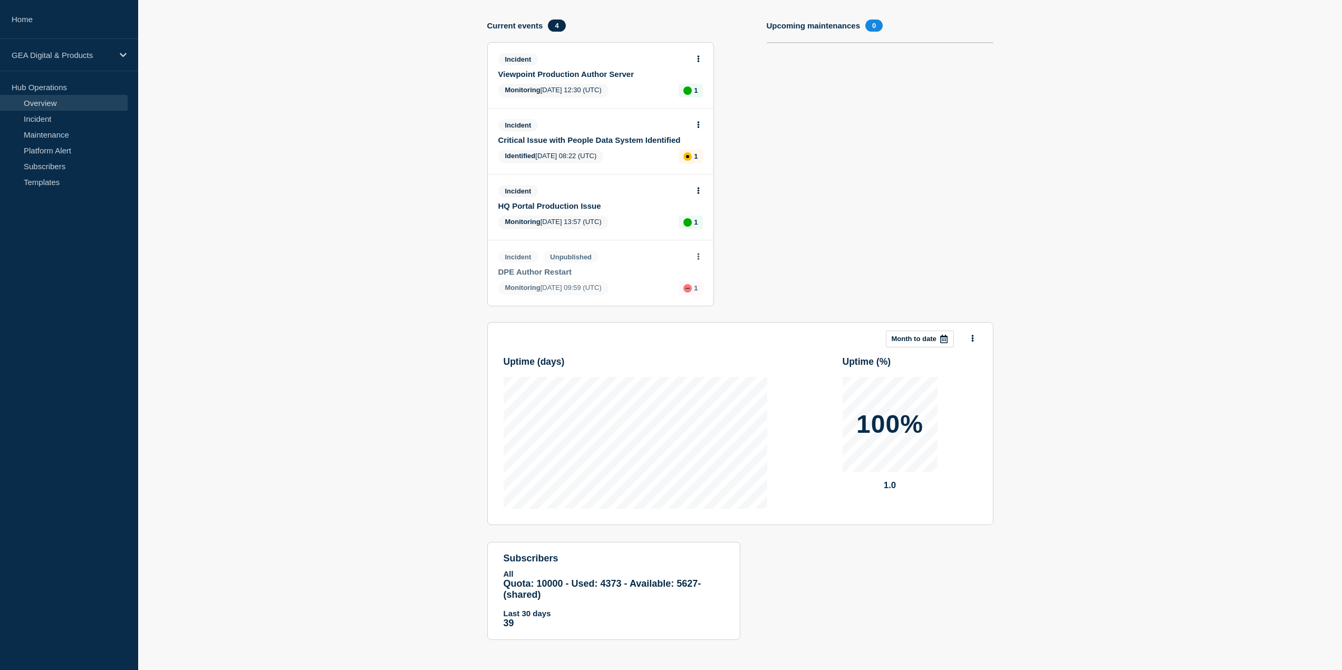
scroll to position [112, 0]
click at [57, 167] on link "Subscribers" at bounding box center [64, 166] width 128 height 16
